Goal: Find specific page/section: Find specific page/section

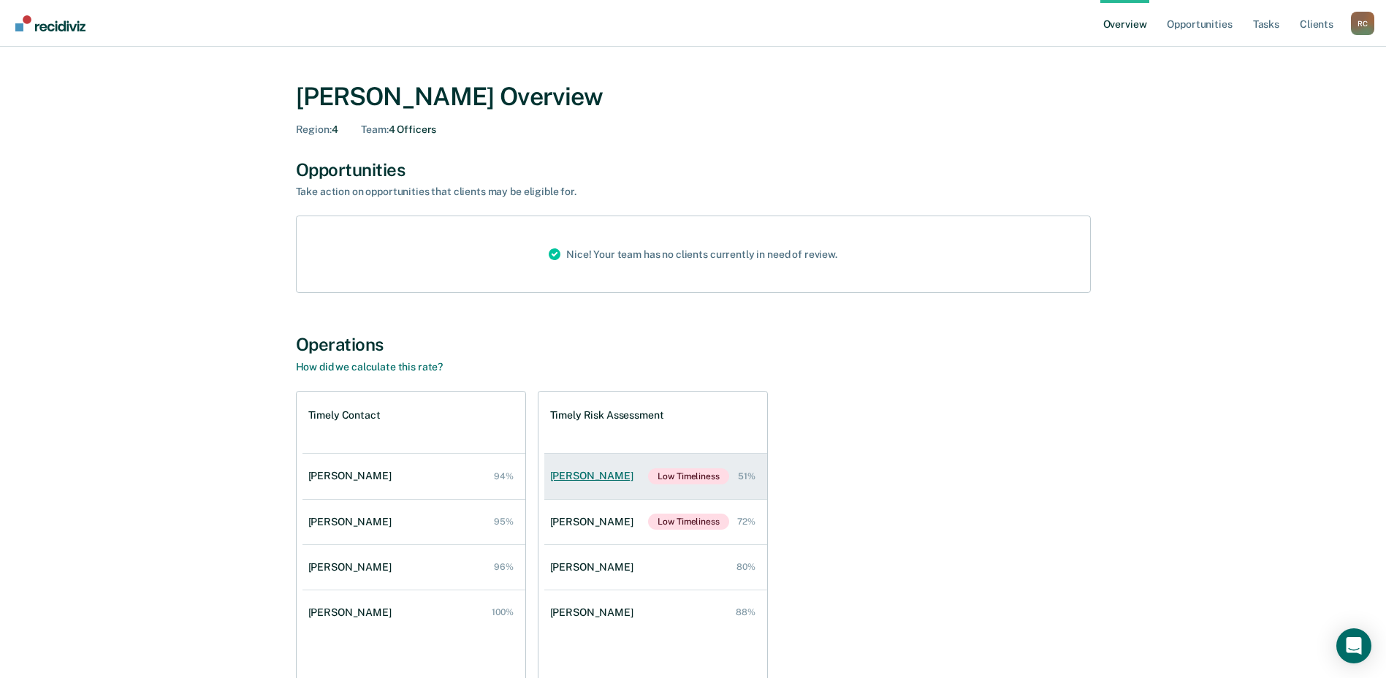
click at [561, 482] on div "[PERSON_NAME]" at bounding box center [594, 476] width 89 height 12
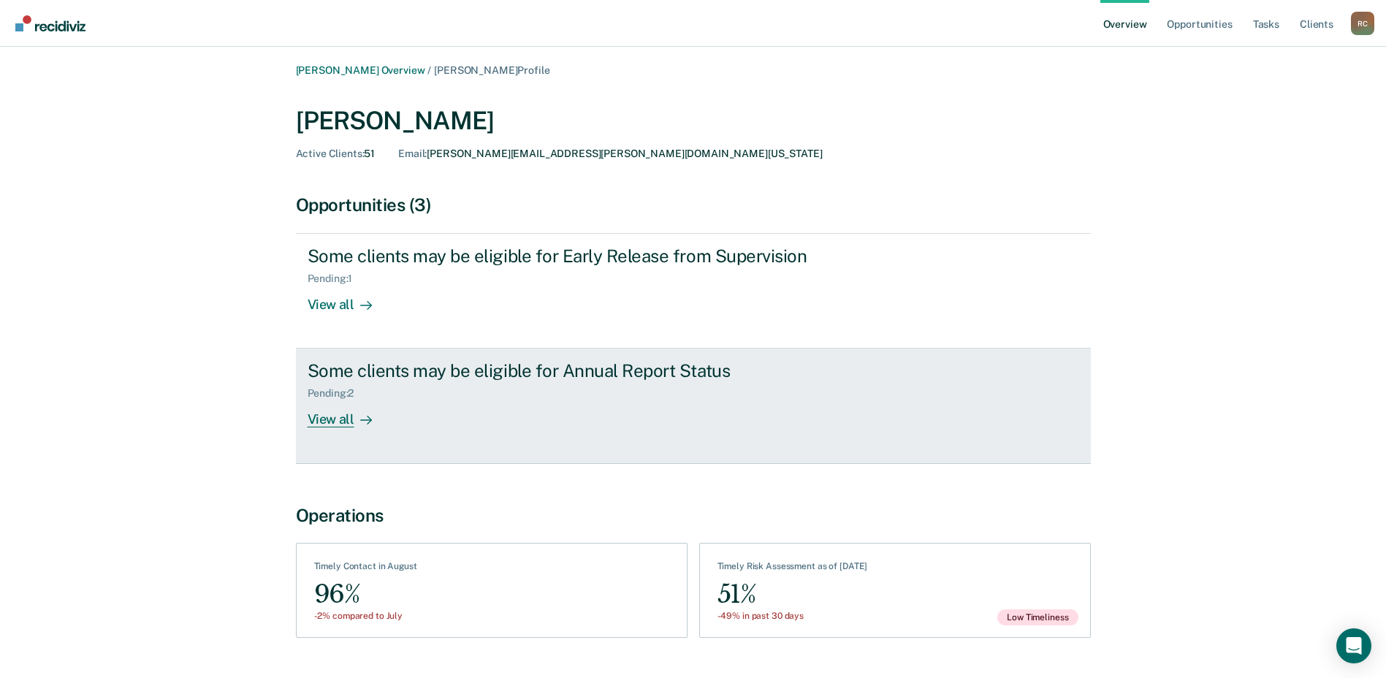
scroll to position [36, 0]
